Goal: Transaction & Acquisition: Obtain resource

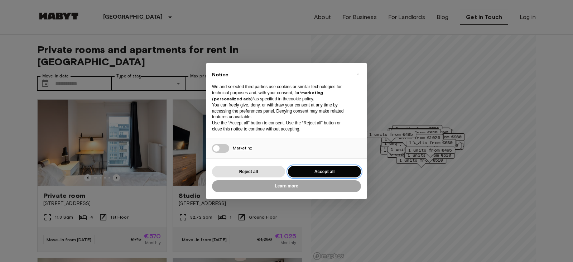
click at [300, 172] on button "Accept all" at bounding box center [324, 172] width 73 height 12
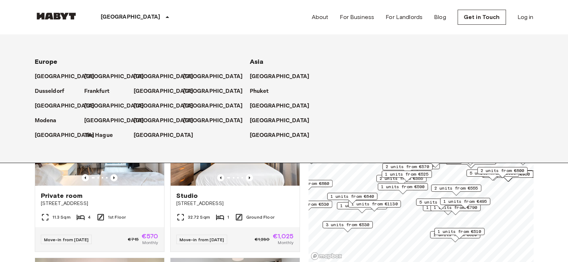
click at [110, 18] on p "[GEOGRAPHIC_DATA]" at bounding box center [131, 17] width 60 height 9
click at [44, 90] on p "Dusseldorf" at bounding box center [51, 91] width 30 height 9
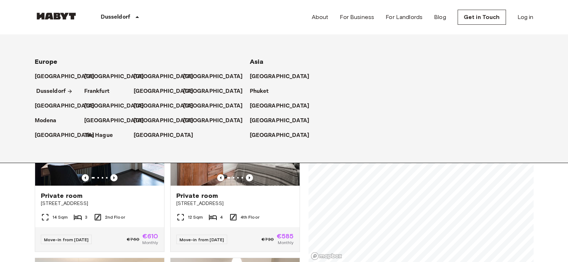
click at [48, 92] on p "Dusseldorf" at bounding box center [51, 91] width 30 height 9
click at [49, 86] on div "Dusseldorf" at bounding box center [59, 88] width 49 height 15
drag, startPoint x: 49, startPoint y: 86, endPoint x: 52, endPoint y: 83, distance: 3.8
click at [52, 83] on div "Dusseldorf" at bounding box center [59, 88] width 49 height 15
click at [123, 18] on p "Dusseldorf" at bounding box center [116, 17] width 30 height 9
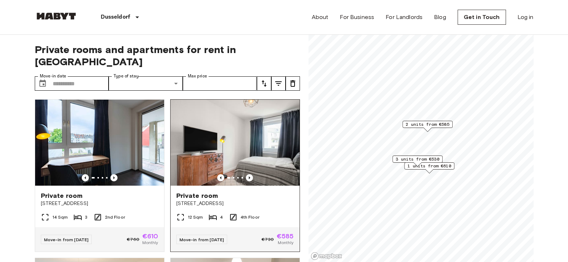
click at [198, 214] on span "12 Sqm" at bounding box center [195, 217] width 15 height 6
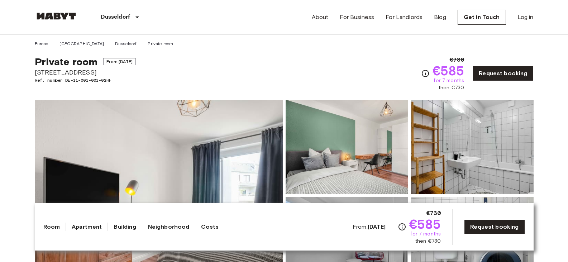
scroll to position [132, 0]
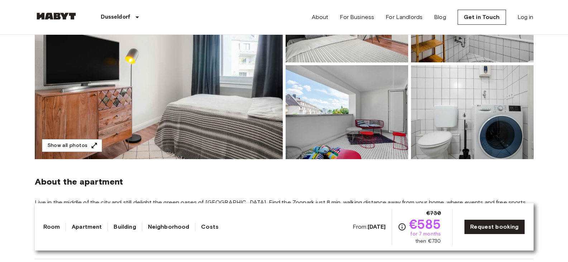
click at [164, 130] on img at bounding box center [159, 63] width 248 height 191
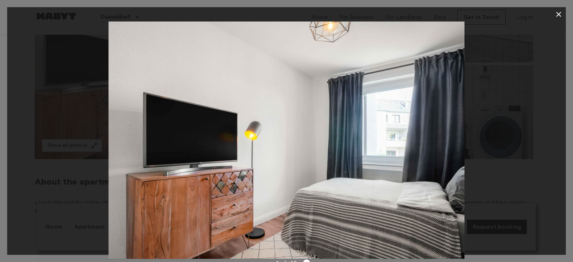
click at [327, 145] on img at bounding box center [287, 140] width 356 height 237
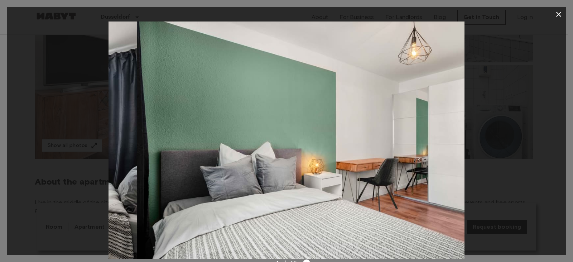
drag, startPoint x: 336, startPoint y: 133, endPoint x: 43, endPoint y: 57, distance: 302.8
click at [2, 59] on div "1 / 15" at bounding box center [286, 131] width 573 height 262
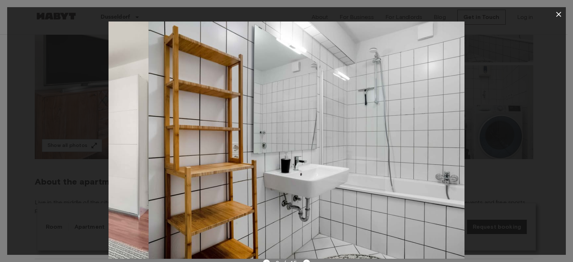
drag, startPoint x: 434, startPoint y: 141, endPoint x: 115, endPoint y: 125, distance: 319.3
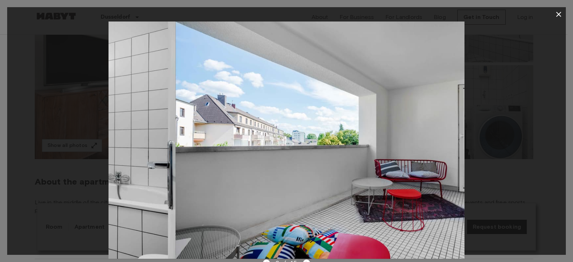
drag, startPoint x: 372, startPoint y: 146, endPoint x: 87, endPoint y: 123, distance: 285.1
click at [81, 124] on div at bounding box center [286, 140] width 559 height 237
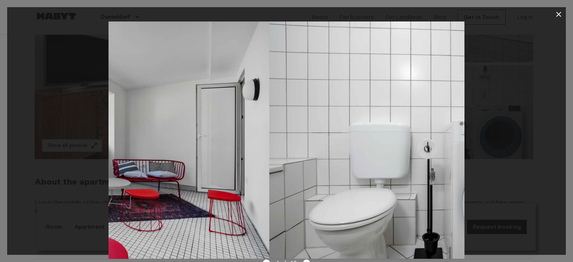
drag, startPoint x: 341, startPoint y: 148, endPoint x: 185, endPoint y: 130, distance: 157.6
click at [144, 134] on img at bounding box center [92, 140] width 356 height 237
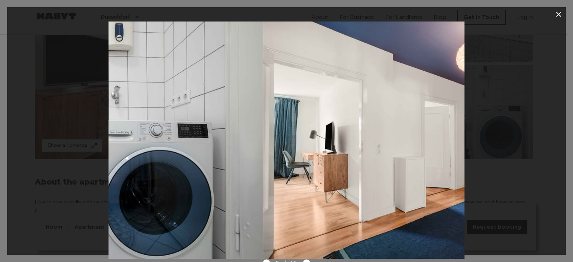
drag, startPoint x: 373, startPoint y: 154, endPoint x: 172, endPoint y: 139, distance: 201.2
click at [165, 142] on img at bounding box center [86, 140] width 356 height 237
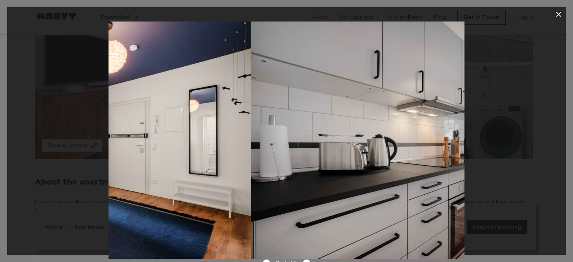
drag, startPoint x: 392, startPoint y: 156, endPoint x: 175, endPoint y: 129, distance: 219.2
click at [175, 129] on img at bounding box center [73, 140] width 356 height 237
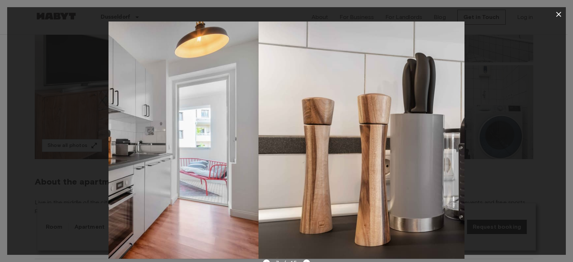
drag, startPoint x: 401, startPoint y: 144, endPoint x: 194, endPoint y: 130, distance: 207.3
click at [194, 130] on img at bounding box center [81, 140] width 356 height 237
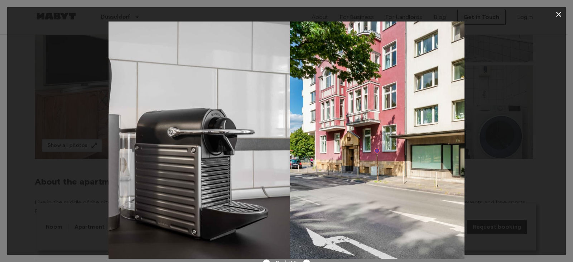
drag, startPoint x: 369, startPoint y: 153, endPoint x: 192, endPoint y: 133, distance: 177.8
click at [193, 133] on img at bounding box center [112, 140] width 356 height 237
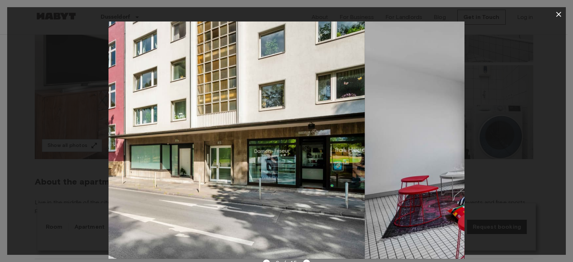
drag, startPoint x: 323, startPoint y: 143, endPoint x: 220, endPoint y: 143, distance: 102.8
click at [220, 143] on img at bounding box center [187, 140] width 356 height 237
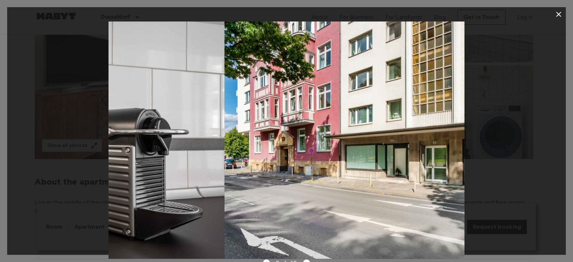
drag, startPoint x: 430, startPoint y: 172, endPoint x: 550, endPoint y: 185, distance: 120.4
click at [550, 185] on div at bounding box center [286, 140] width 559 height 237
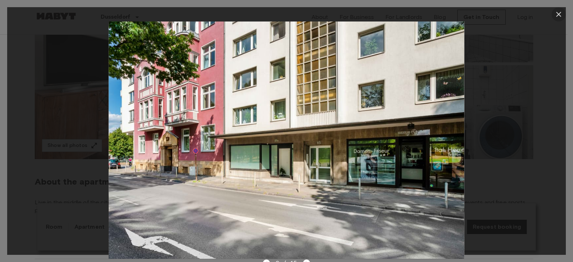
click at [561, 13] on icon "button" at bounding box center [559, 14] width 9 height 9
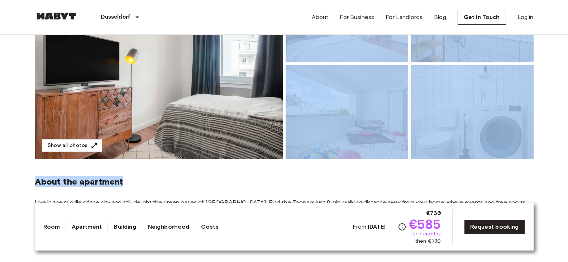
drag, startPoint x: 176, startPoint y: 177, endPoint x: 183, endPoint y: 147, distance: 31.3
click at [183, 173] on section "About the apartment Live in the middle of the city and still delight the green …" at bounding box center [284, 209] width 499 height 100
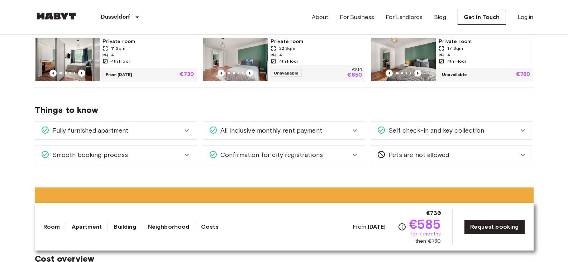
scroll to position [394, 0]
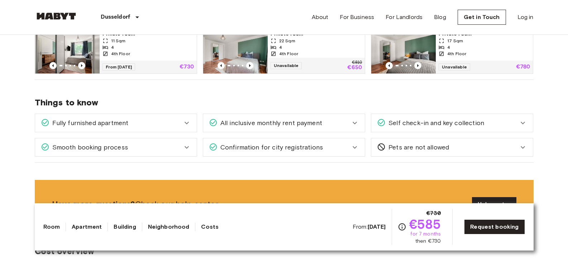
click at [102, 145] on span "Smooth booking process" at bounding box center [88, 147] width 78 height 9
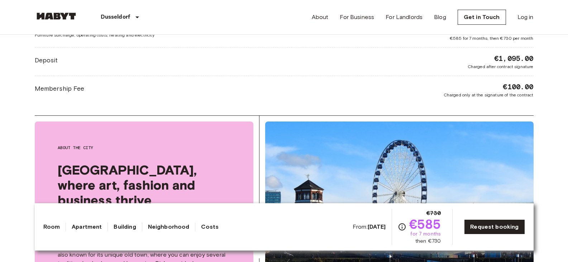
scroll to position [699, 0]
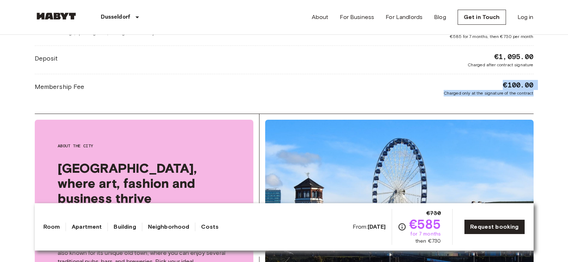
drag, startPoint x: 503, startPoint y: 84, endPoint x: 538, endPoint y: 95, distance: 37.1
click at [538, 95] on div "[GEOGRAPHIC_DATA] [GEOGRAPHIC_DATA] [GEOGRAPHIC_DATA] Private room Private room…" at bounding box center [284, 47] width 516 height 1423
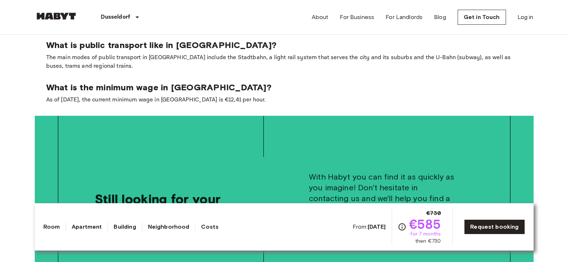
scroll to position [831, 0]
